Goal: Task Accomplishment & Management: Use online tool/utility

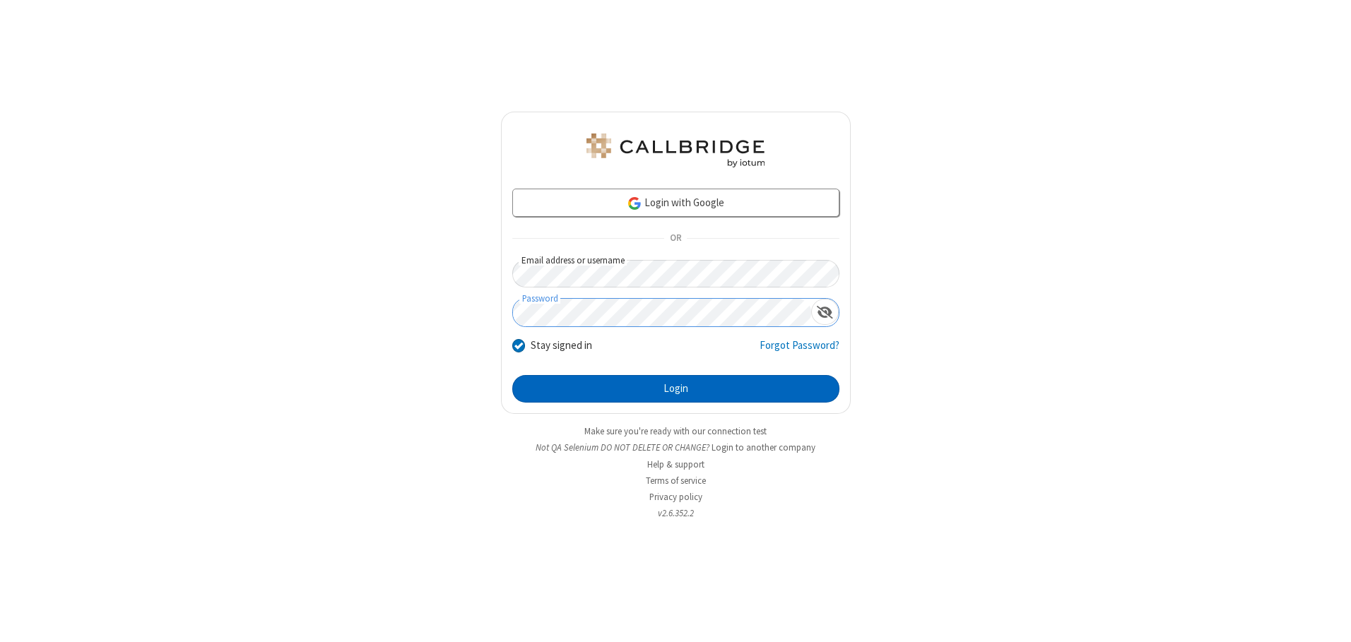
click at [676, 389] on button "Login" at bounding box center [675, 389] width 327 height 28
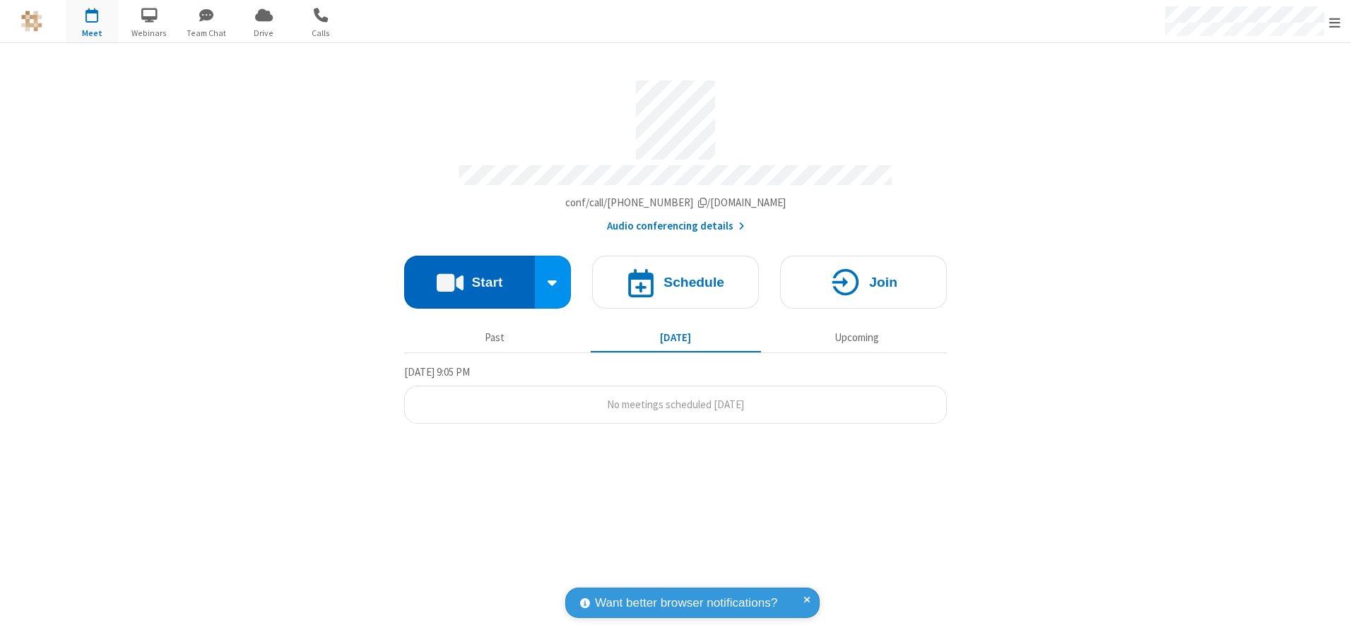
click at [469, 277] on button "Start" at bounding box center [469, 282] width 131 height 53
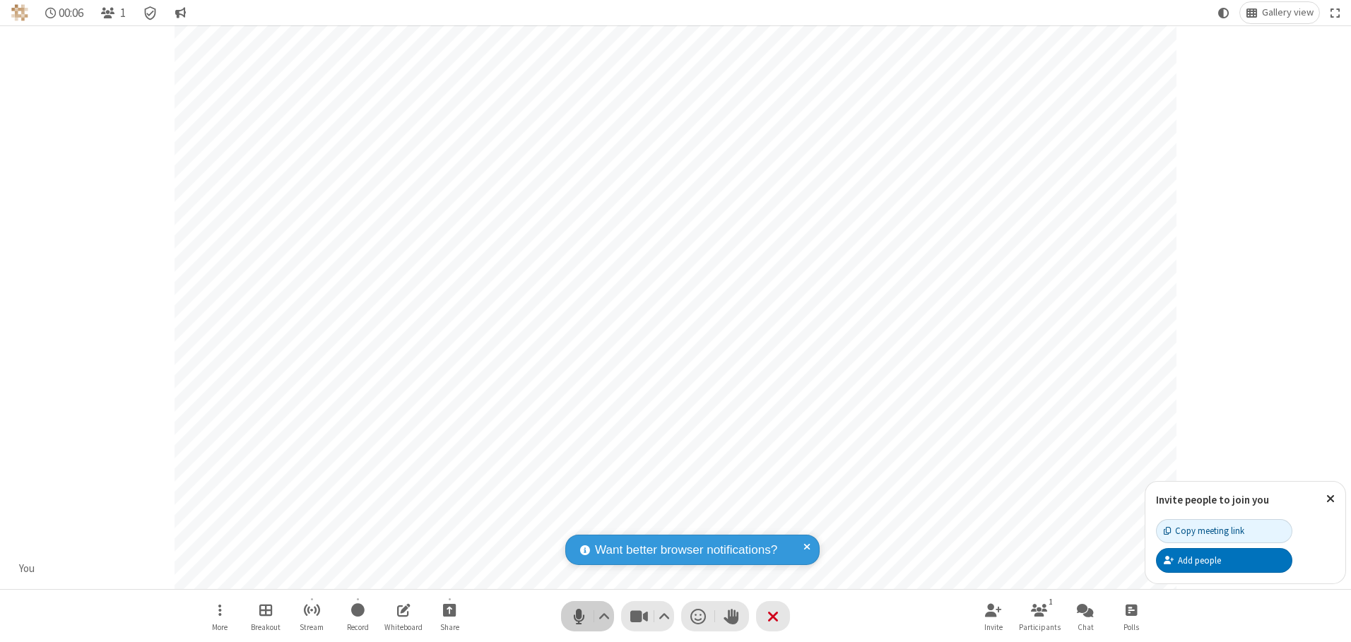
click at [579, 616] on span "Mute (Alt+A)" at bounding box center [578, 616] width 21 height 20
click at [579, 616] on span "Unmute (Alt+A)" at bounding box center [578, 616] width 21 height 20
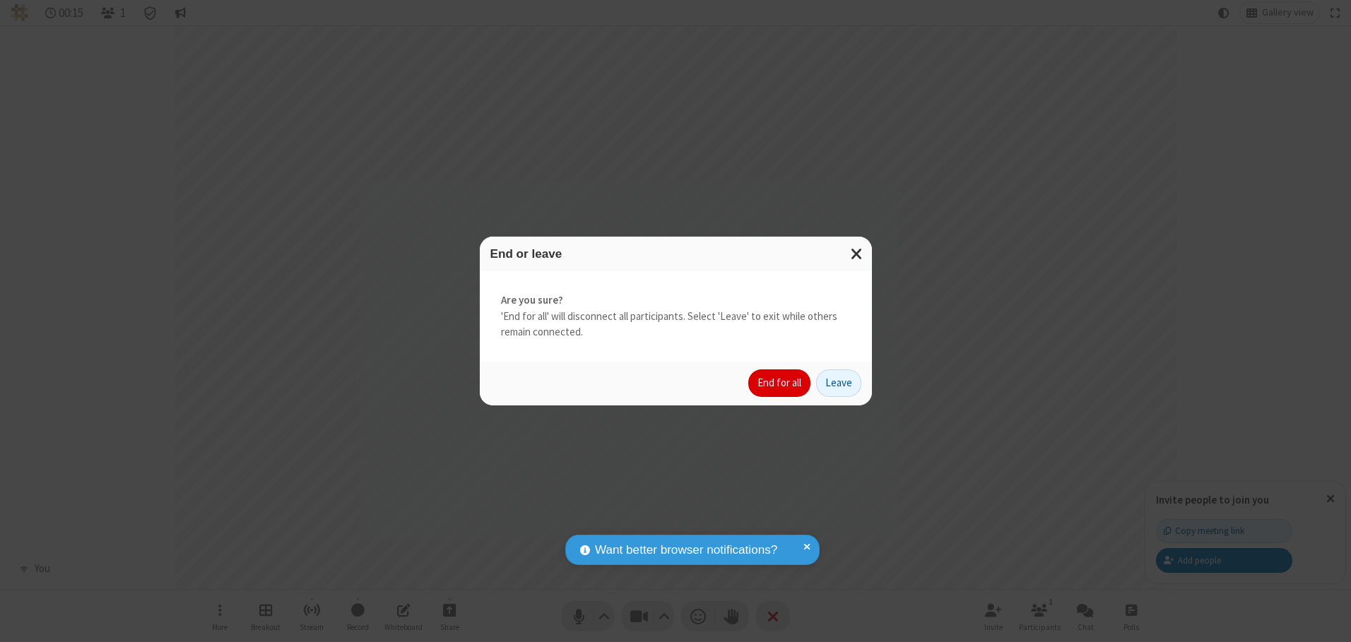
click at [780, 383] on button "End for all" at bounding box center [779, 384] width 62 height 28
